Goal: Find specific page/section: Find specific page/section

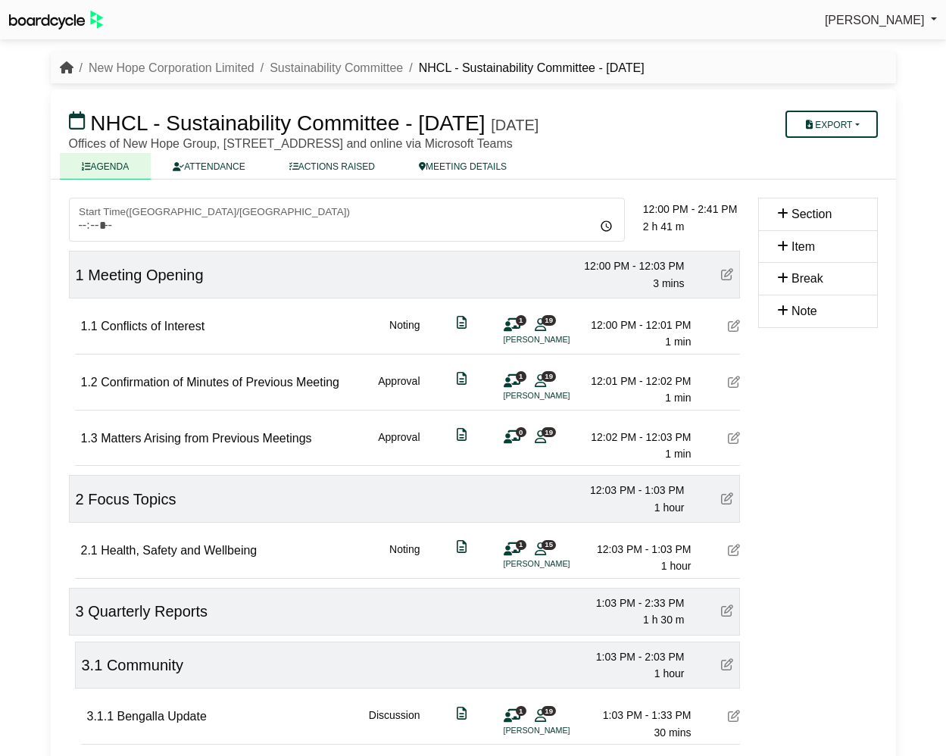
click at [70, 66] on icon "breadcrumb" at bounding box center [67, 67] width 14 height 12
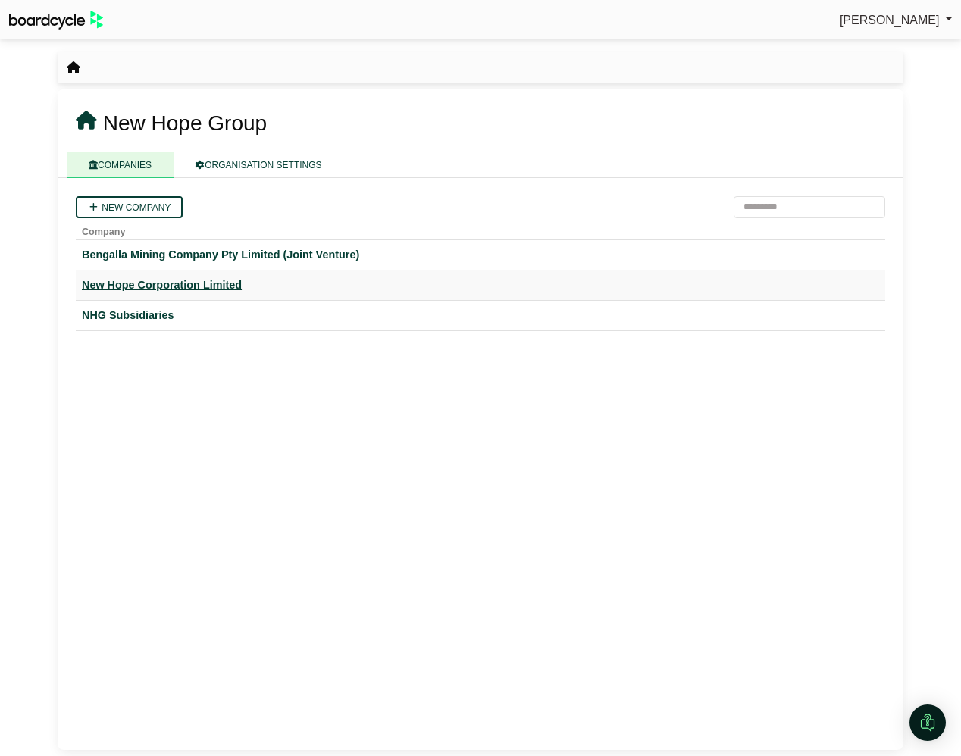
click at [119, 281] on div "New Hope Corporation Limited" at bounding box center [480, 285] width 797 height 17
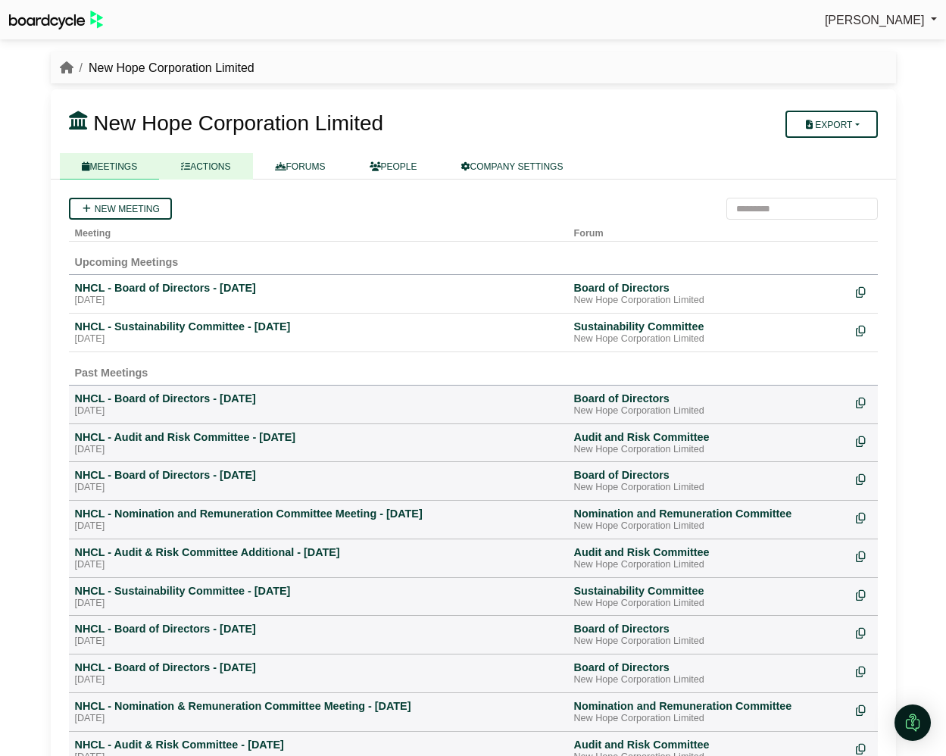
click at [196, 171] on link "ACTIONS" at bounding box center [205, 166] width 93 height 27
